Goal: Task Accomplishment & Management: Manage account settings

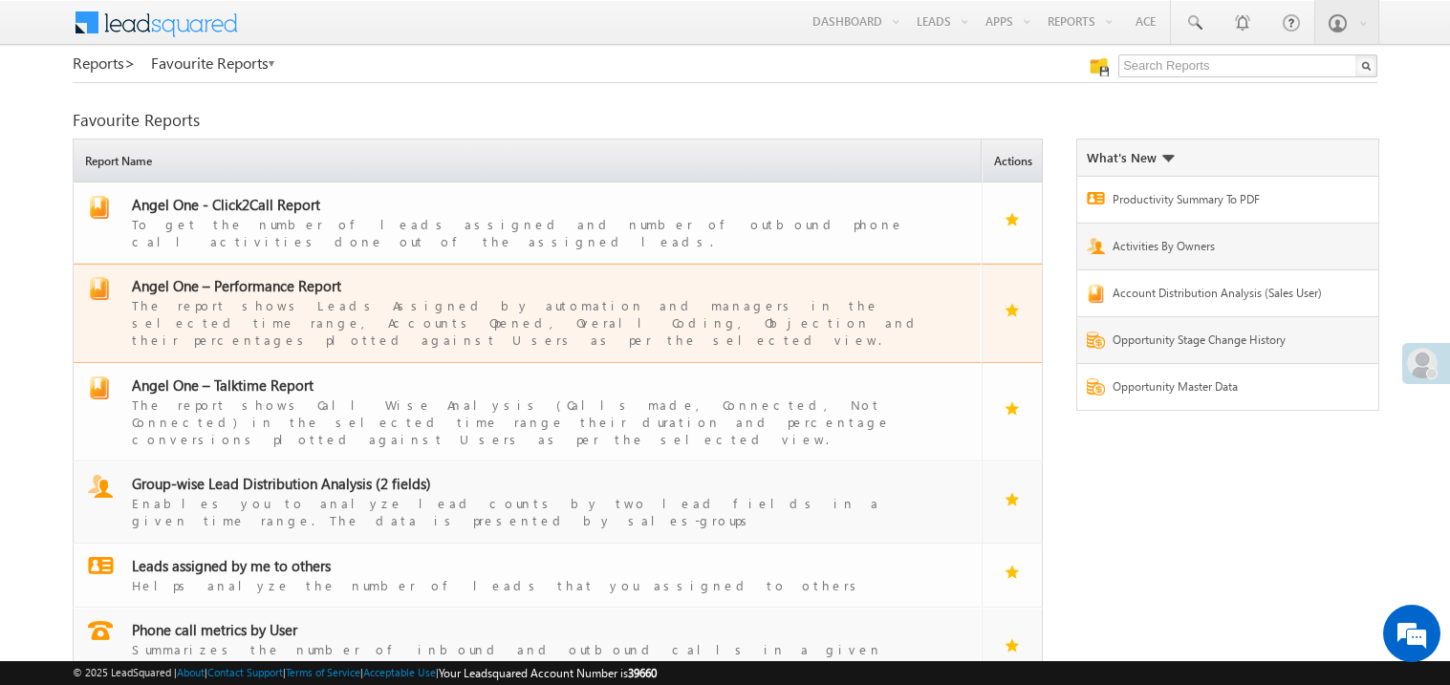
click at [276, 295] on div "The report shows Leads Assigned by automation and managers in the selected time…" at bounding box center [539, 322] width 814 height 54
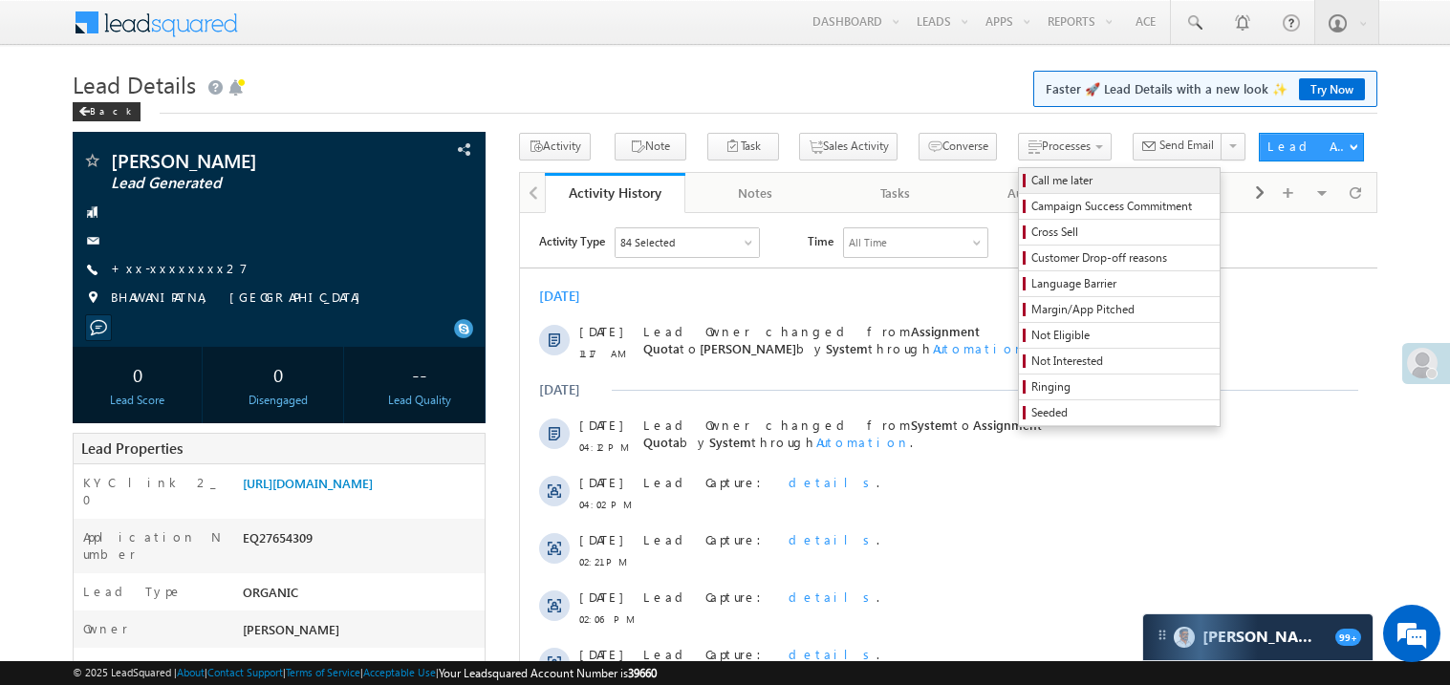
click at [1031, 183] on span "Call me later" at bounding box center [1122, 180] width 182 height 17
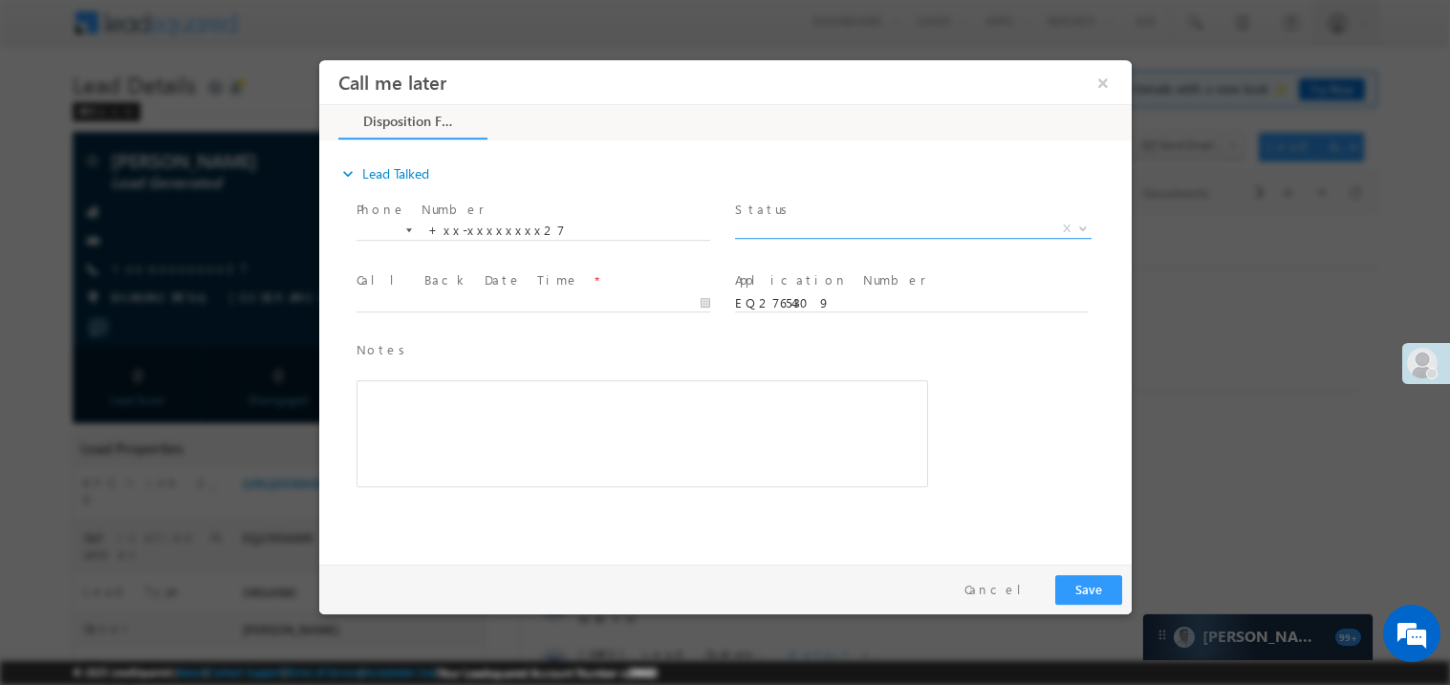
click at [805, 219] on span "X" at bounding box center [912, 228] width 356 height 19
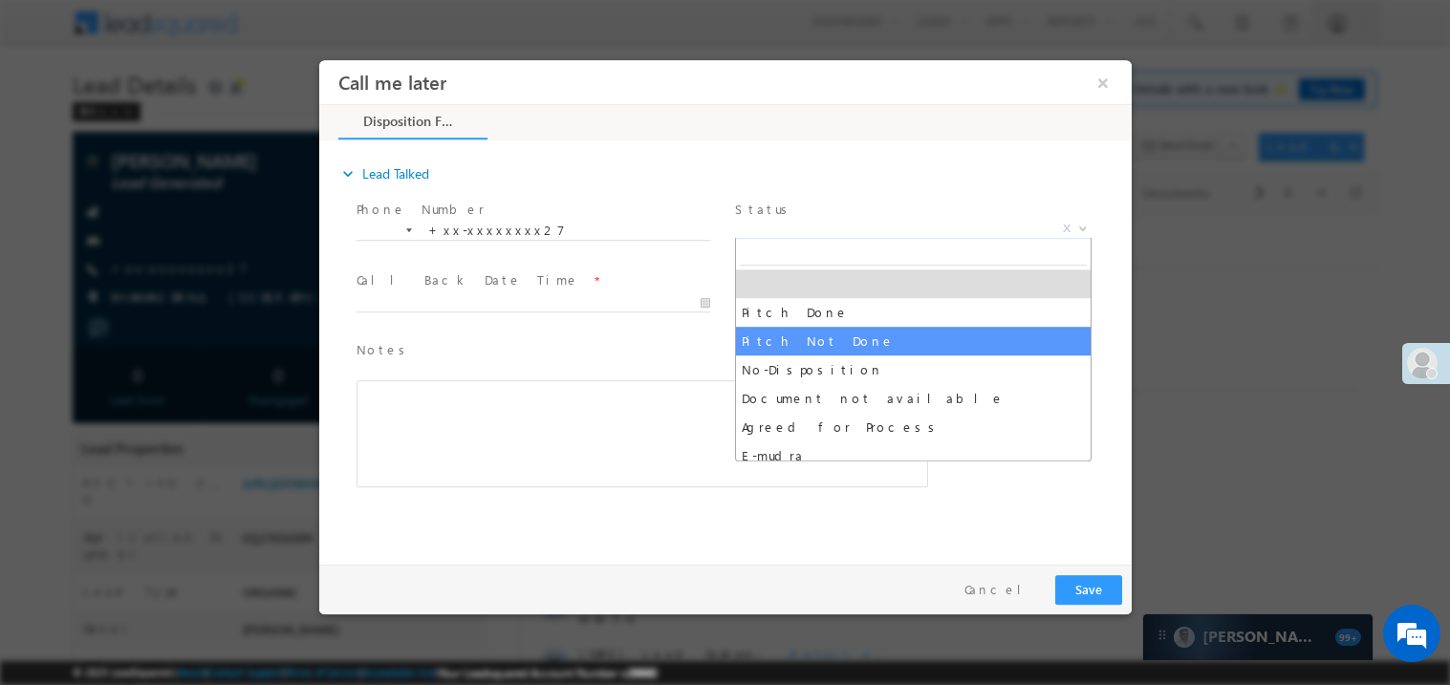
select select "Pitch Not Done"
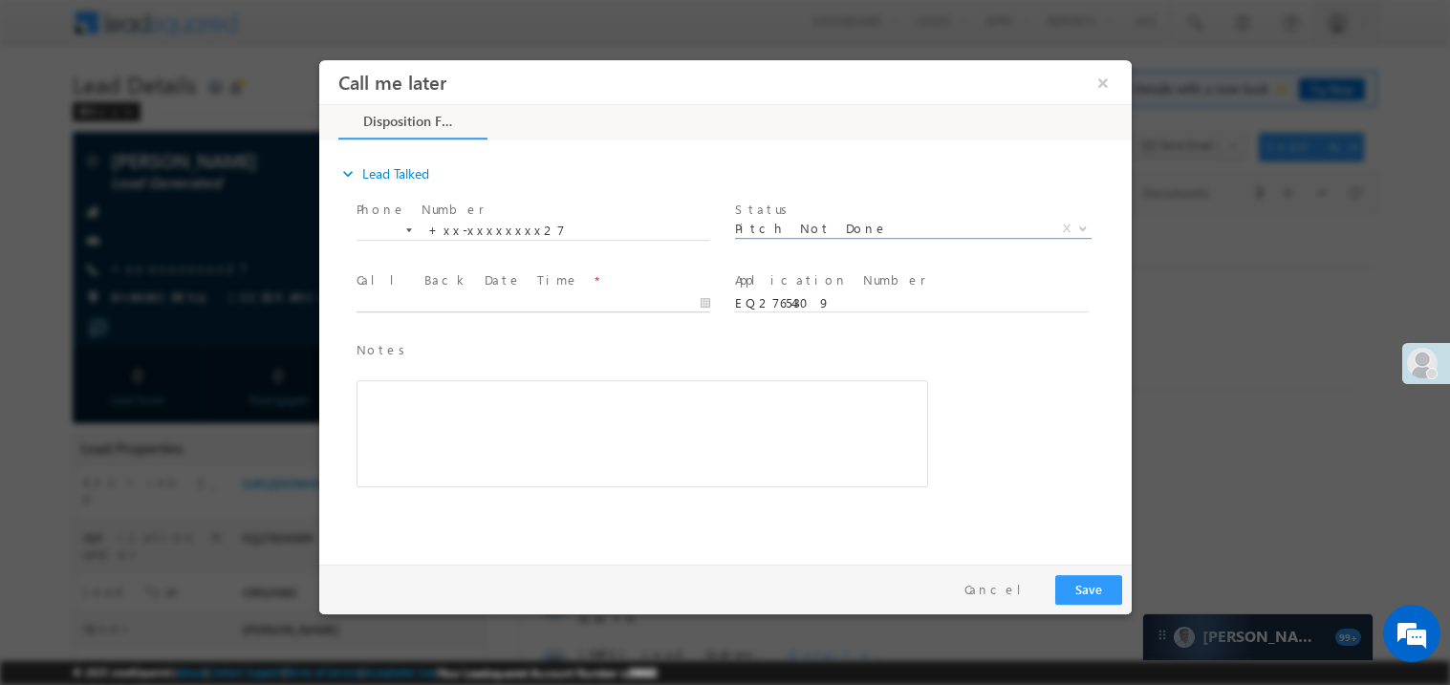
click at [505, 293] on body "Call me later ×" at bounding box center [724, 307] width 812 height 496
type input "08/24/25 11:30 AM"
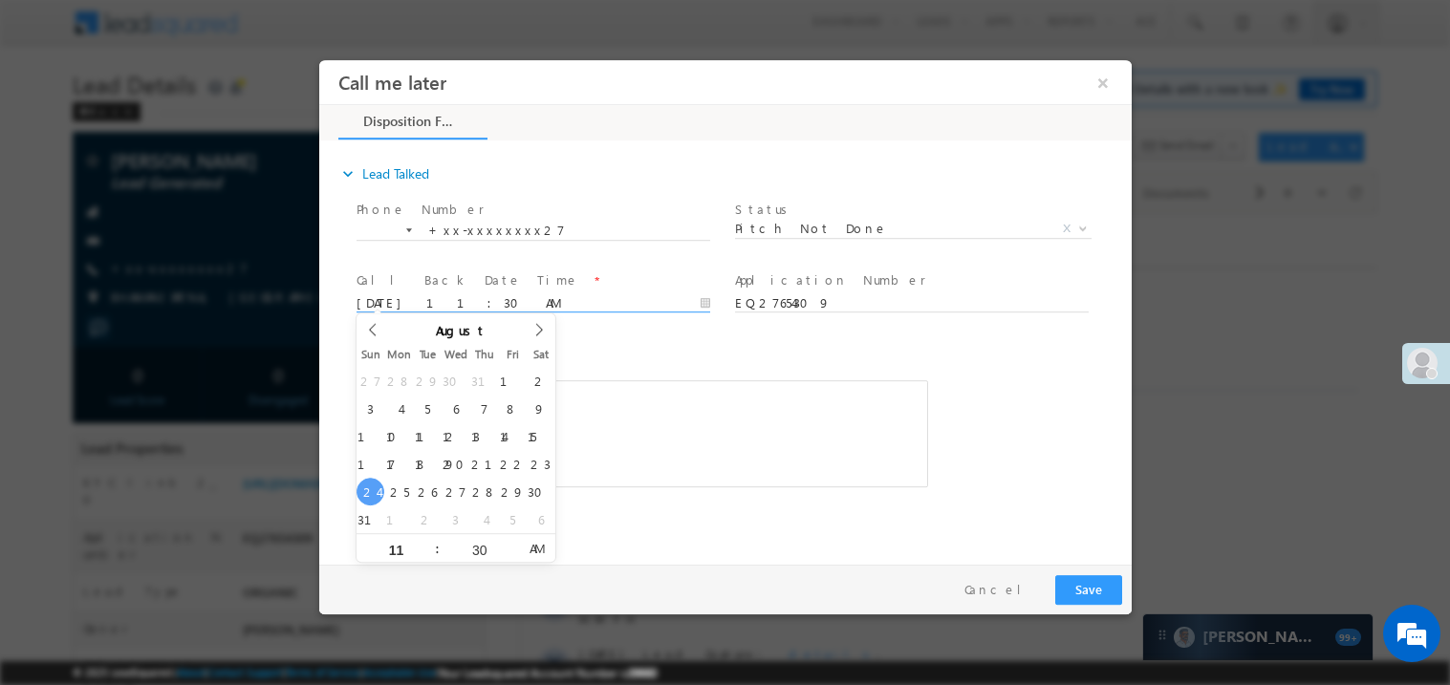
click at [753, 435] on div "Rich Text Editor, 40788eee-0fb2-11ec-a811-0adc8a9d82c2__tab1__section1__Notes__…" at bounding box center [640, 432] width 571 height 107
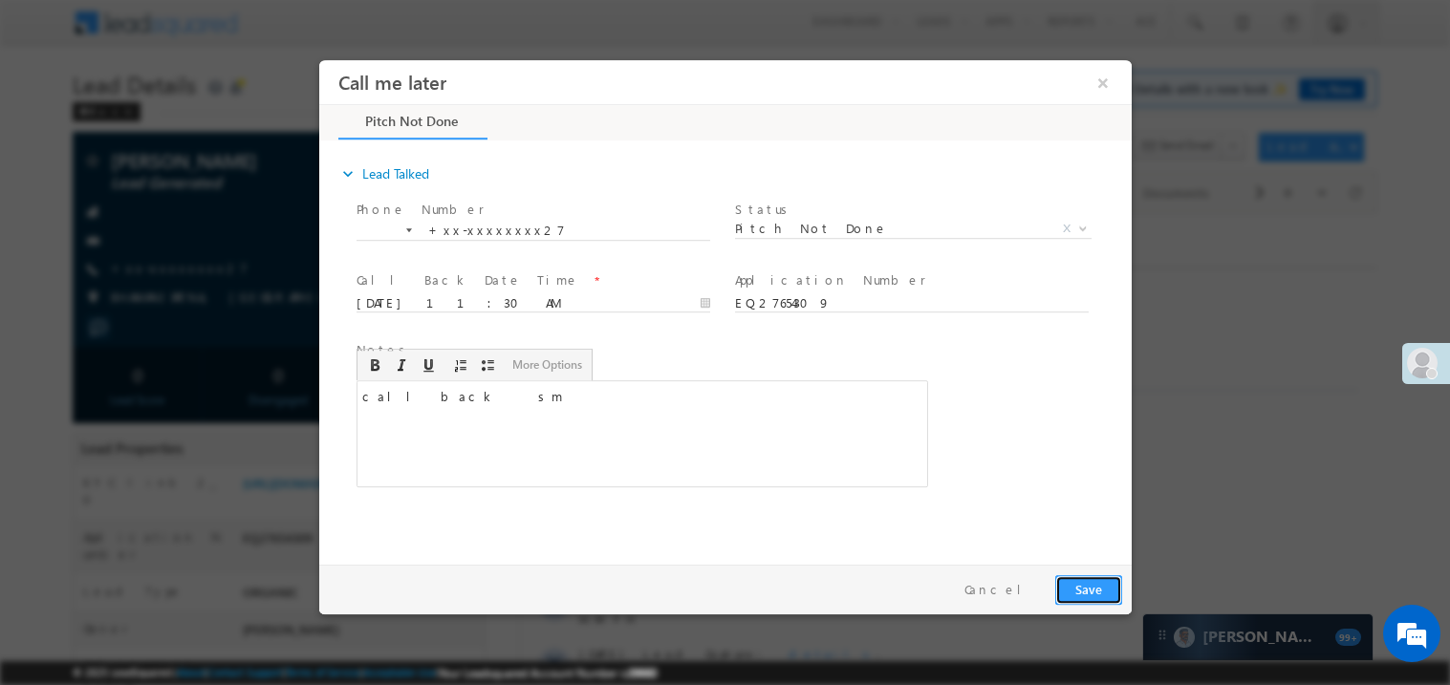
click at [1088, 585] on button "Save" at bounding box center [1087, 589] width 67 height 30
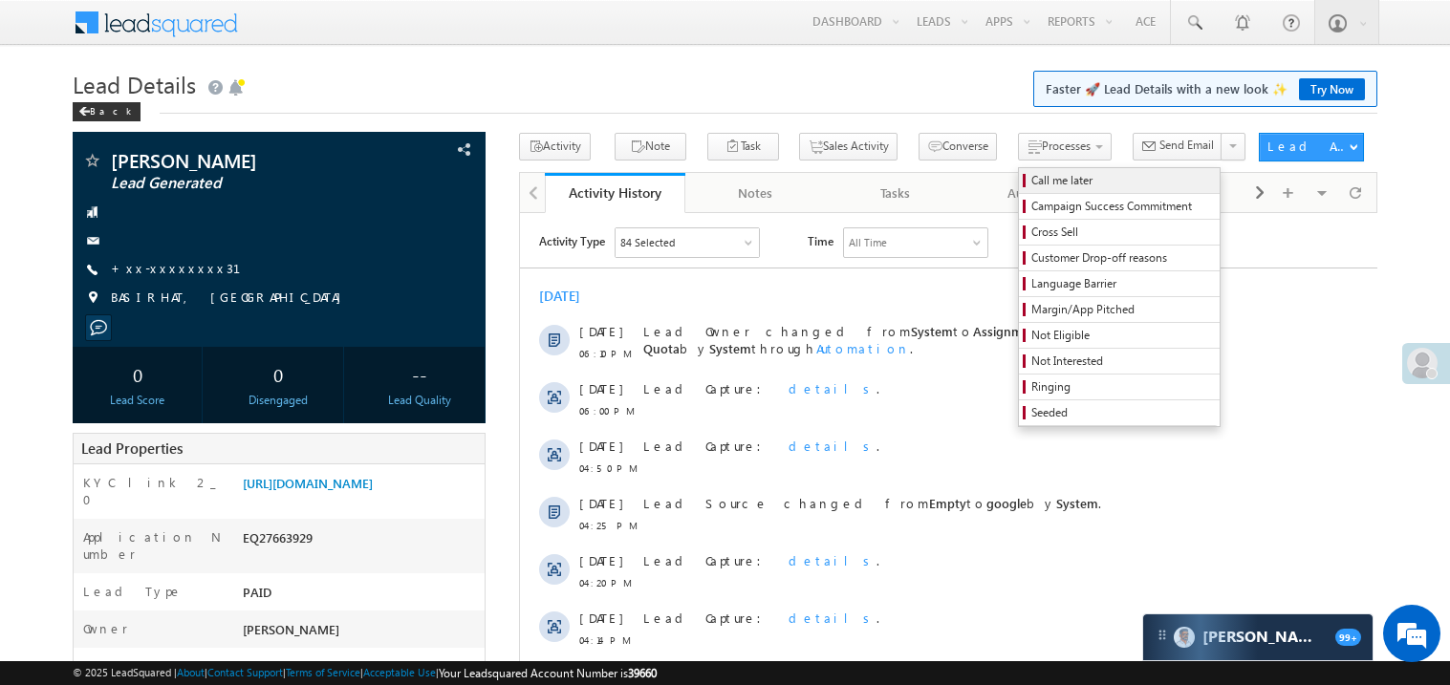
click at [1040, 191] on link "Call me later" at bounding box center [1119, 180] width 201 height 25
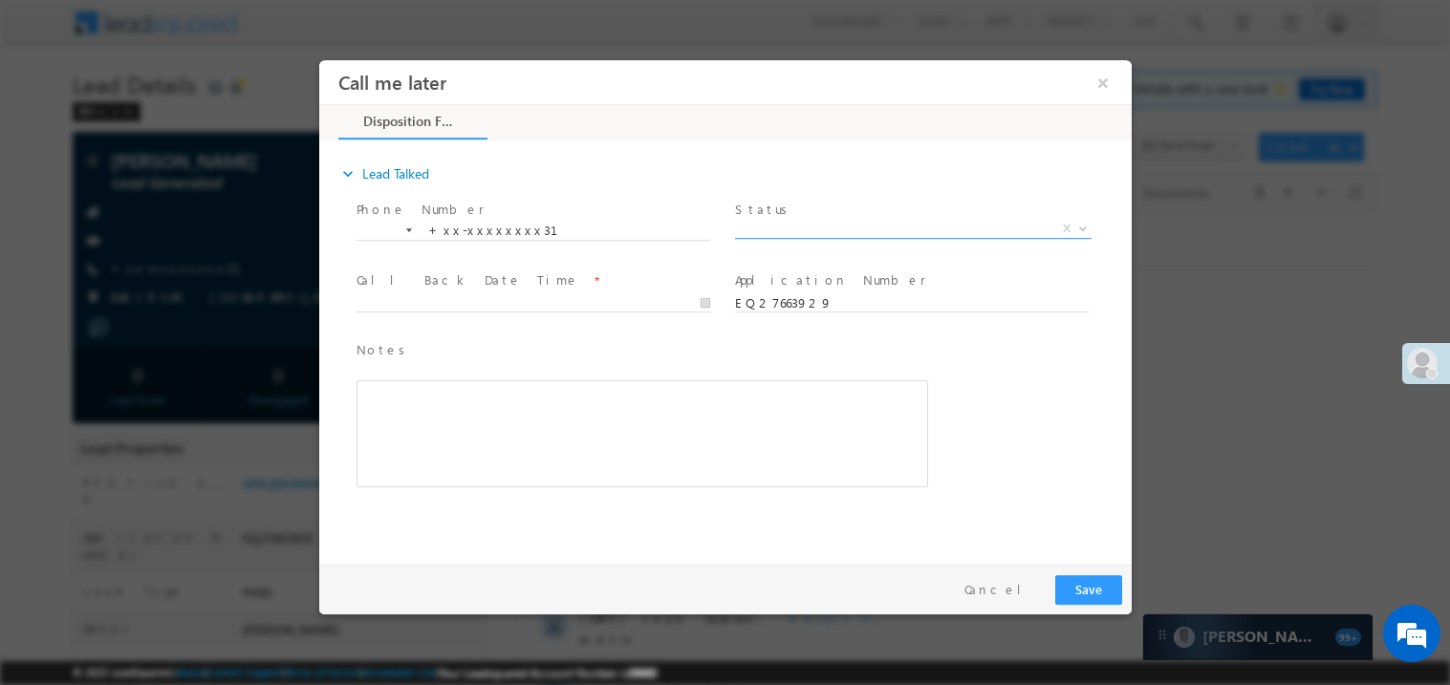
click at [770, 226] on span "X" at bounding box center [912, 228] width 356 height 19
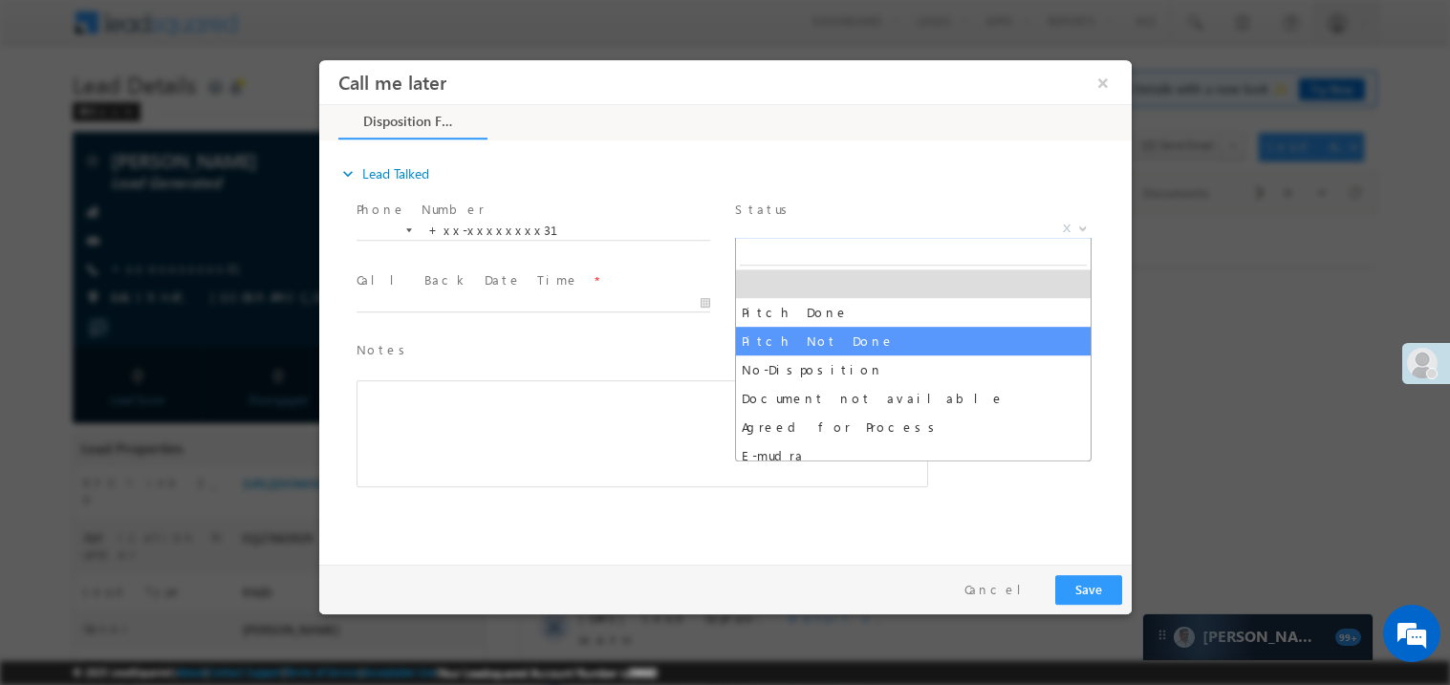
select select "Pitch Not Done"
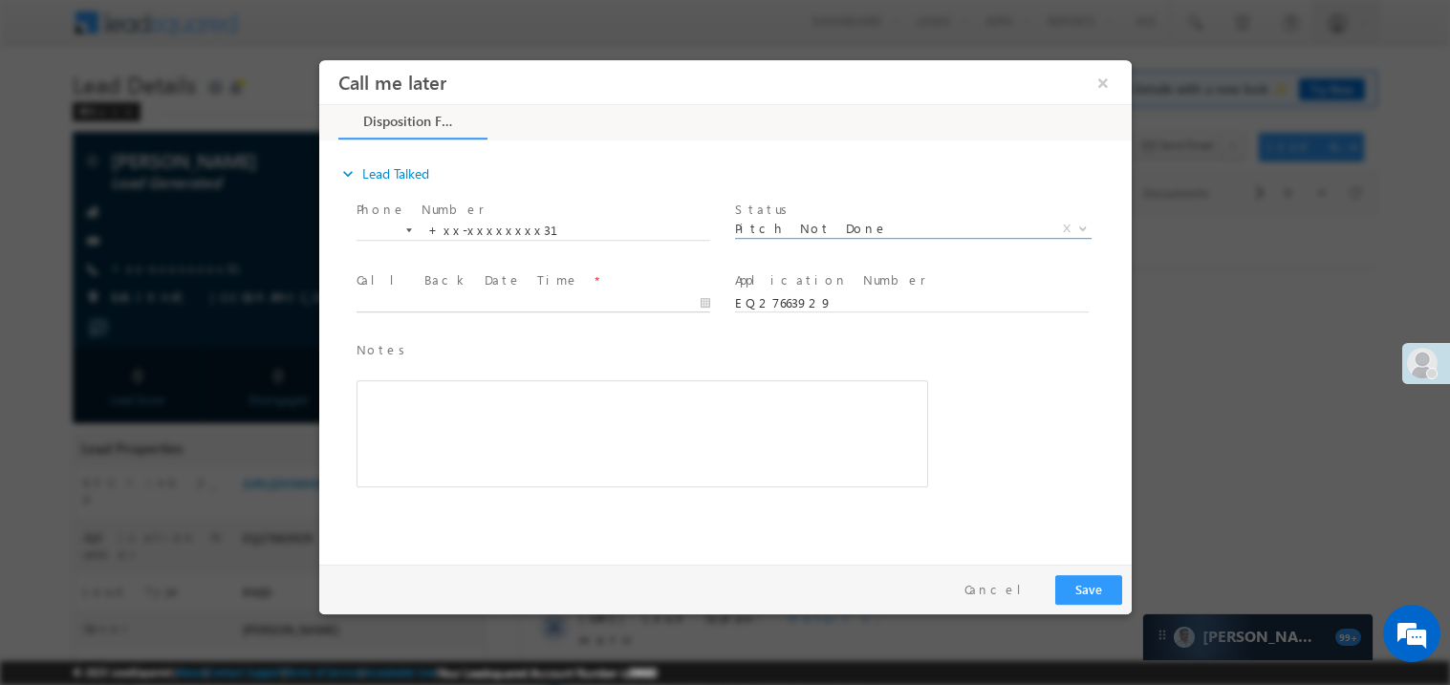
click at [548, 301] on body "Call me later ×" at bounding box center [724, 307] width 812 height 496
type input "08/24/25 11:31 AM"
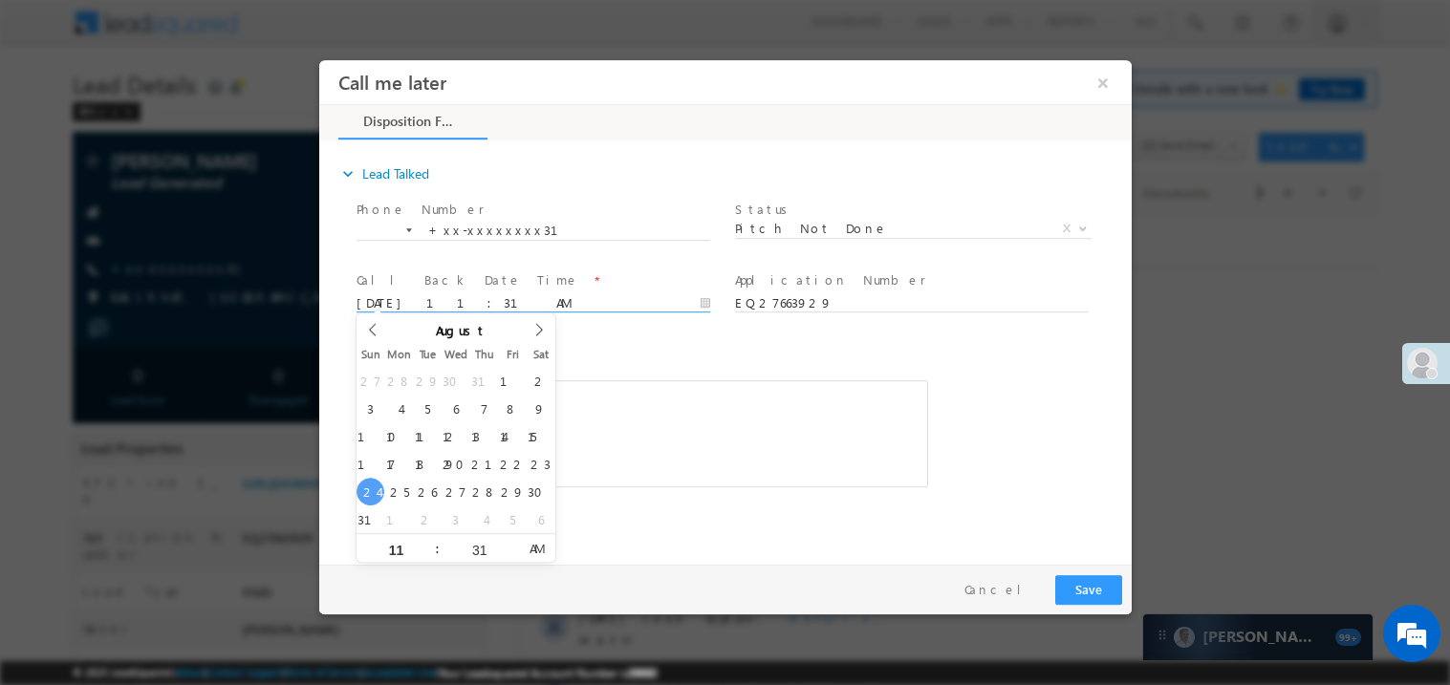
click at [700, 440] on div "Rich Text Editor, 40788eee-0fb2-11ec-a811-0adc8a9d82c2__tab1__section1__Notes__…" at bounding box center [640, 432] width 571 height 107
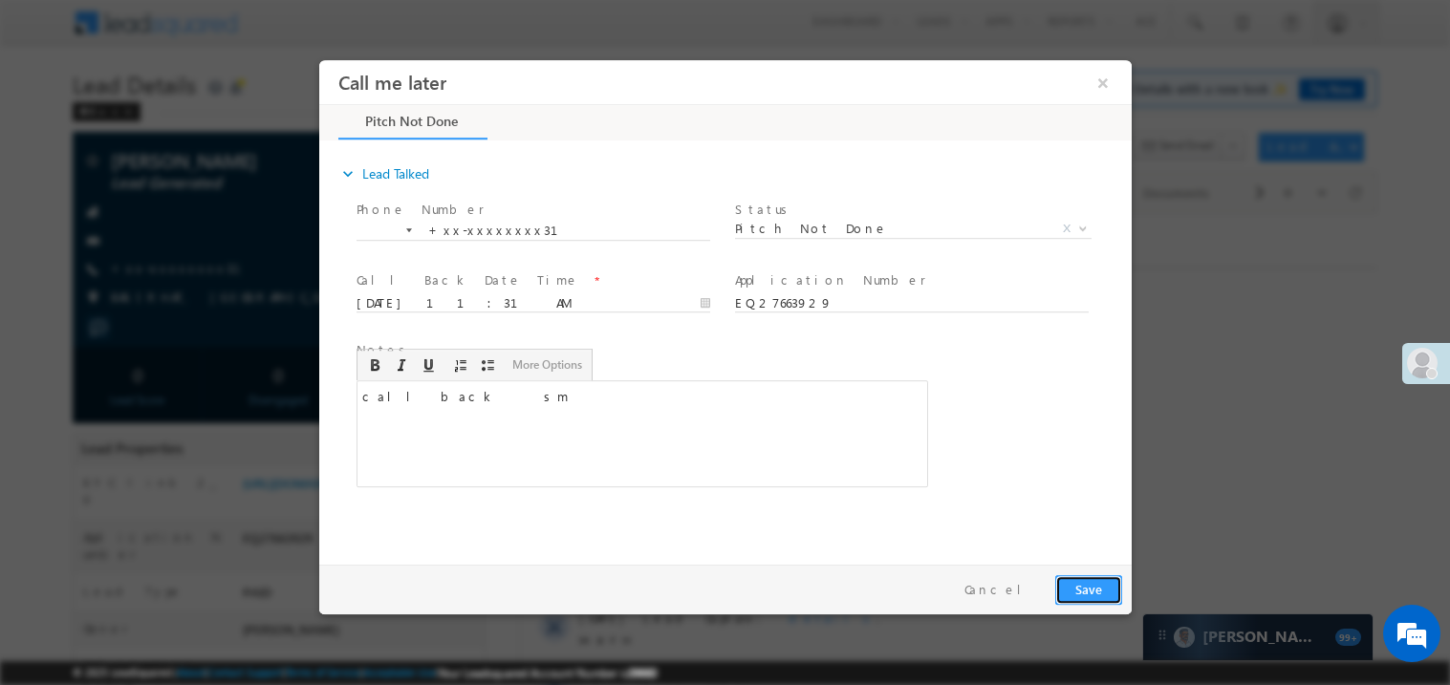
click at [1098, 602] on button "Save" at bounding box center [1087, 589] width 67 height 30
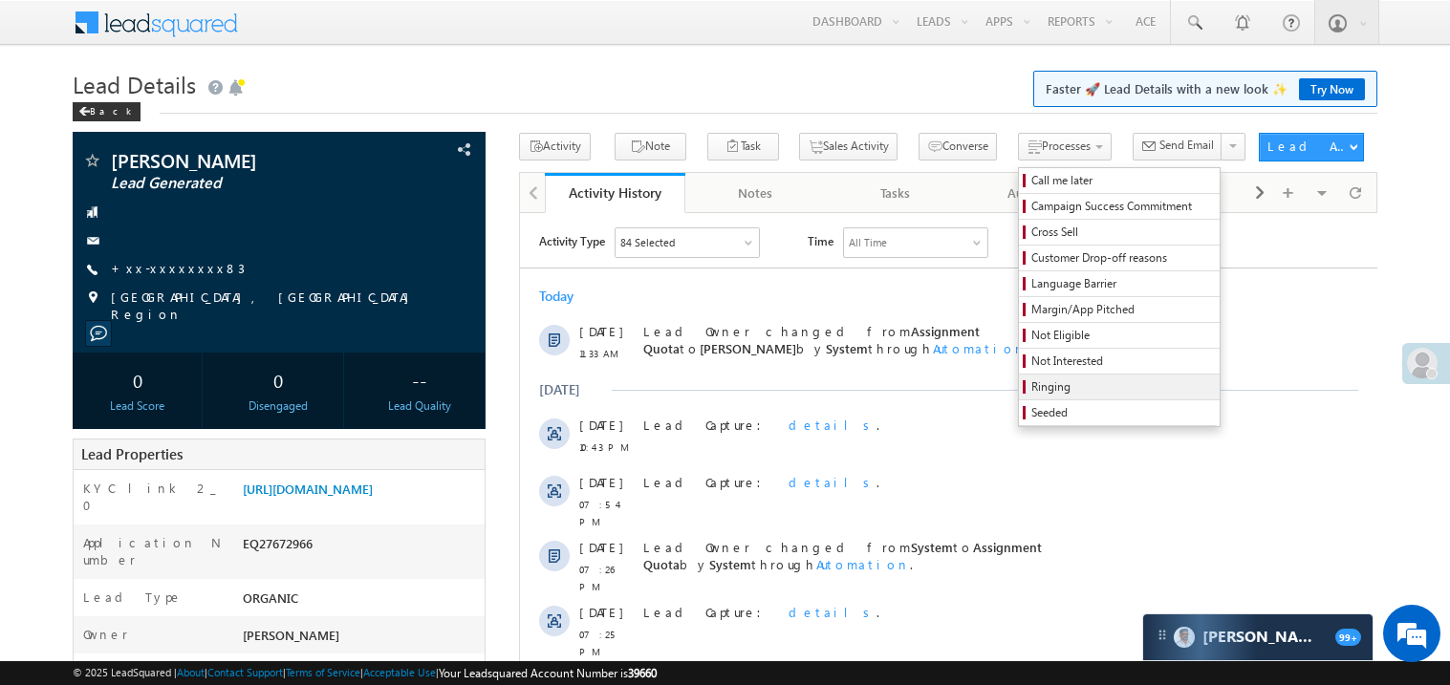
click at [1031, 394] on span "Ringing" at bounding box center [1122, 386] width 182 height 17
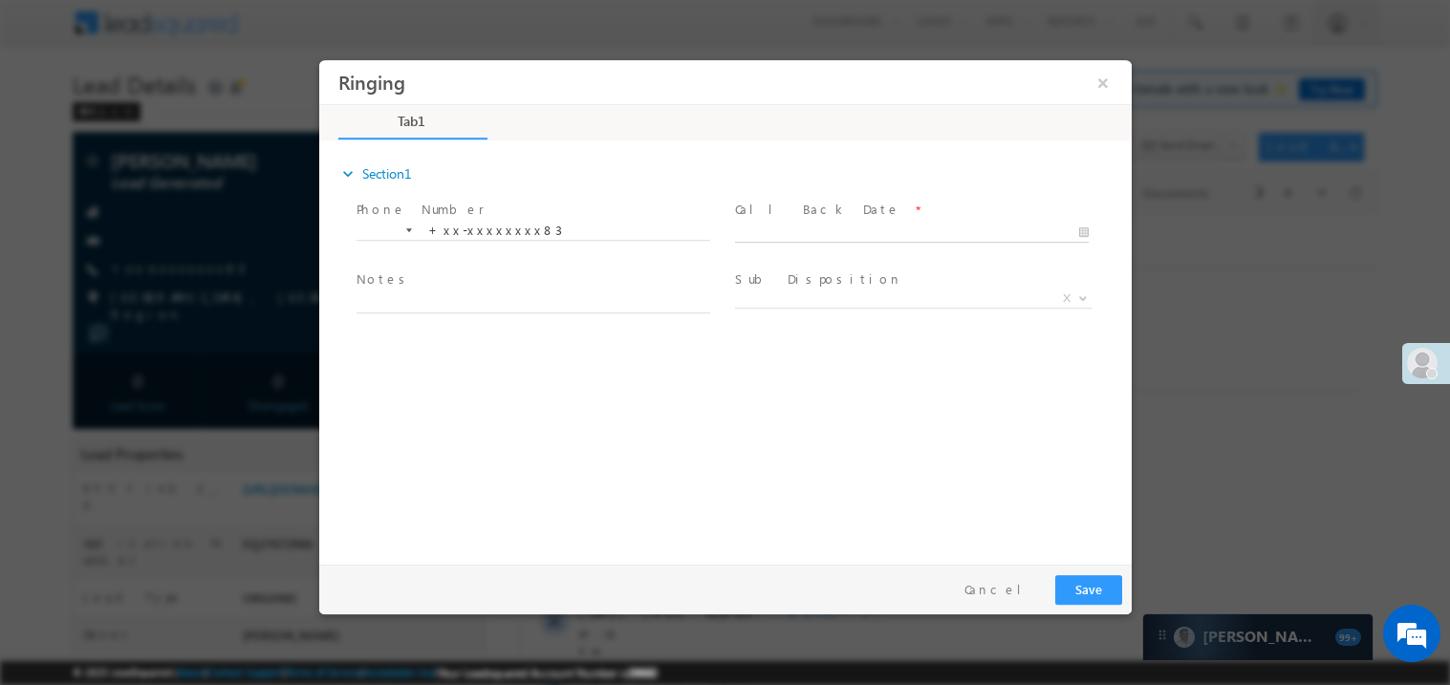
click at [800, 226] on body "Ringing ×" at bounding box center [724, 307] width 812 height 496
type input "[DATE] 11:36 AM"
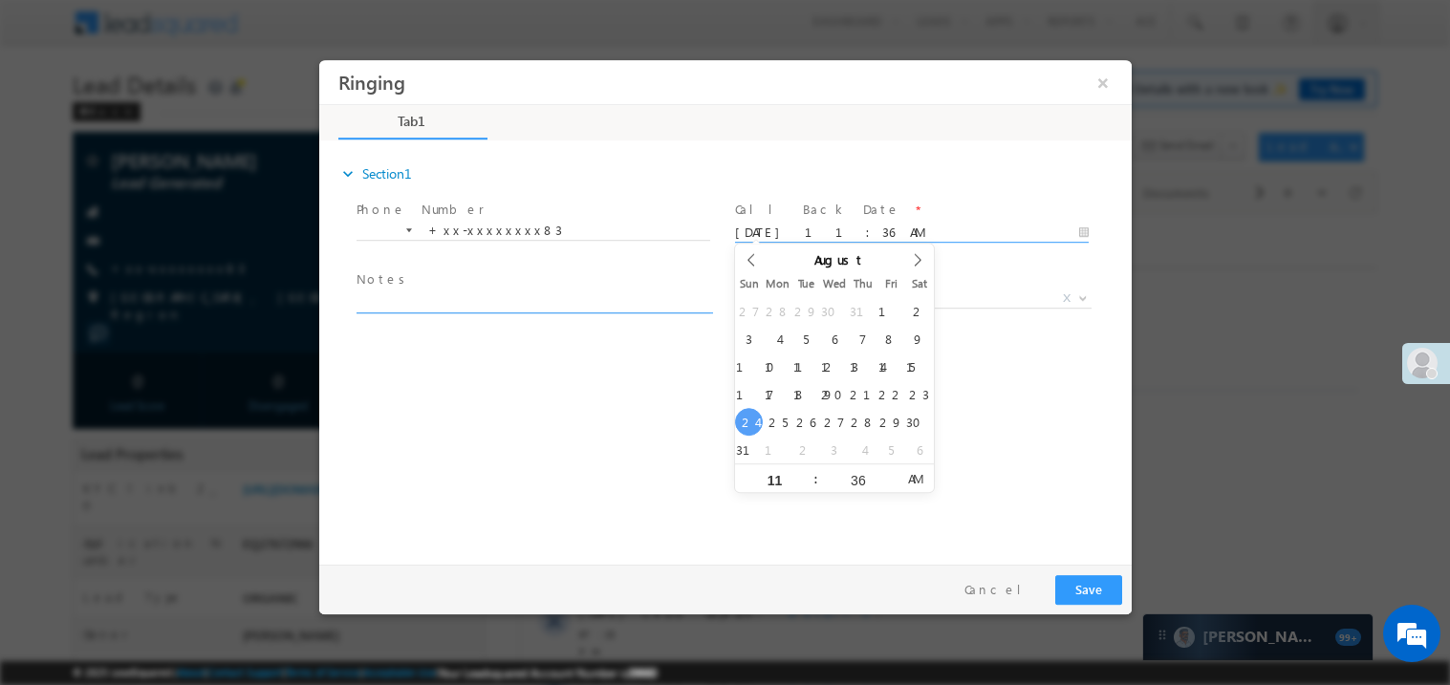
click at [591, 299] on textarea at bounding box center [532, 301] width 354 height 22
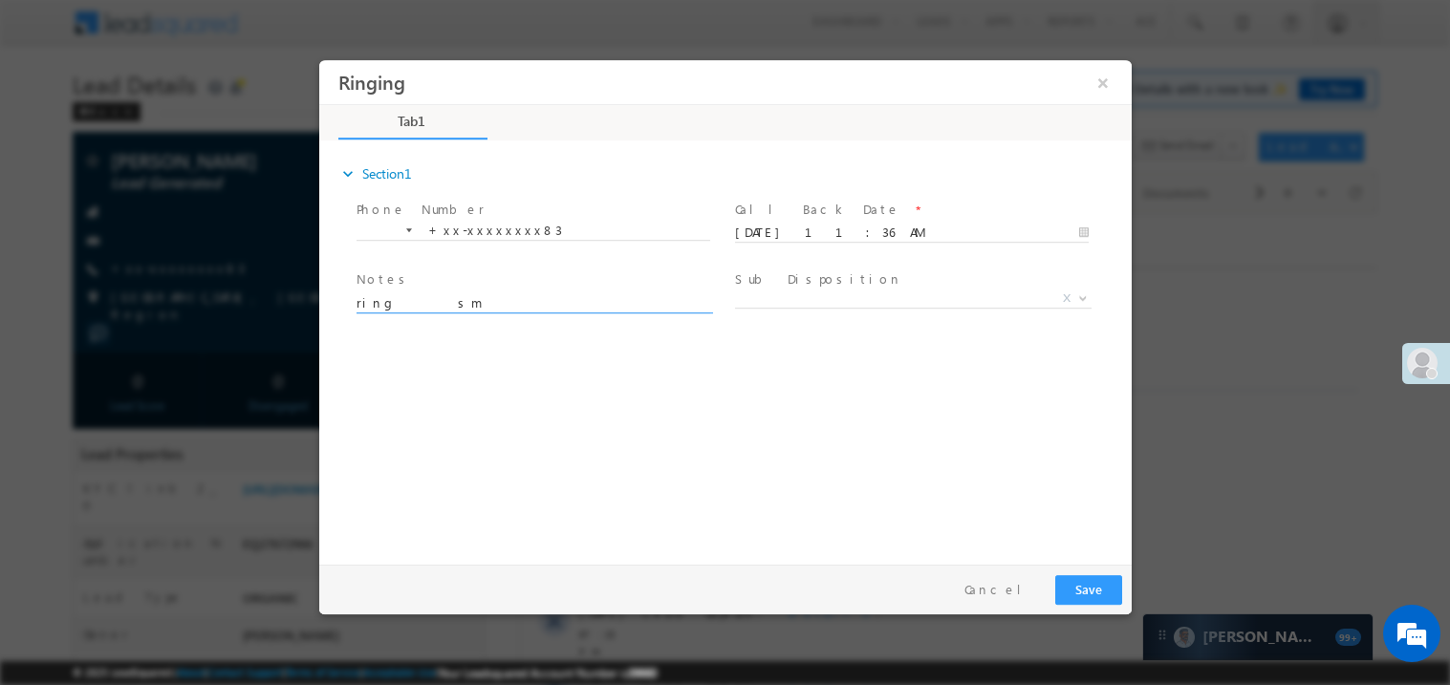
type textarea "ring sm"
click at [1086, 584] on button "Save" at bounding box center [1087, 589] width 67 height 30
